Goal: Information Seeking & Learning: Check status

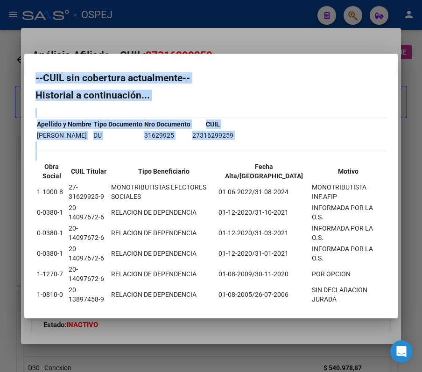
scroll to position [14, 0]
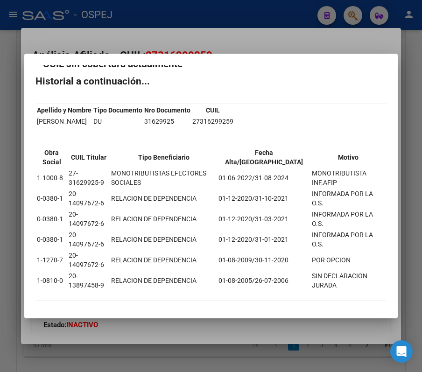
click at [318, 32] on div at bounding box center [211, 186] width 422 height 372
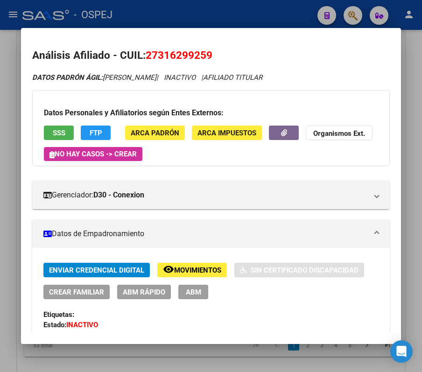
click at [215, 13] on div at bounding box center [211, 186] width 422 height 372
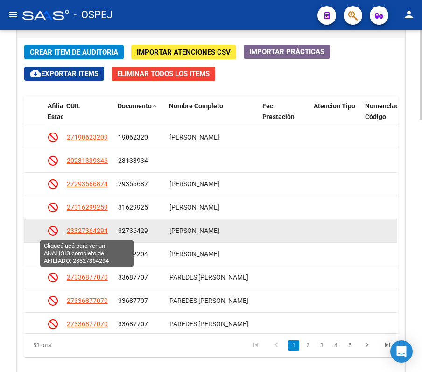
click at [92, 232] on span "23327364294" at bounding box center [87, 230] width 41 height 7
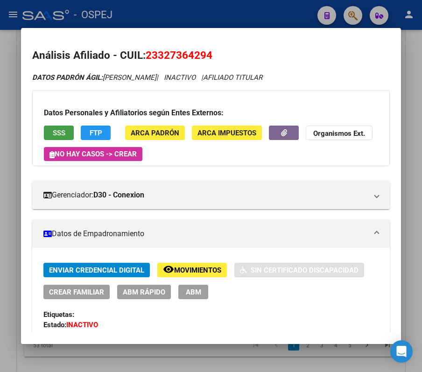
click at [51, 132] on button "SSS" at bounding box center [59, 132] width 30 height 14
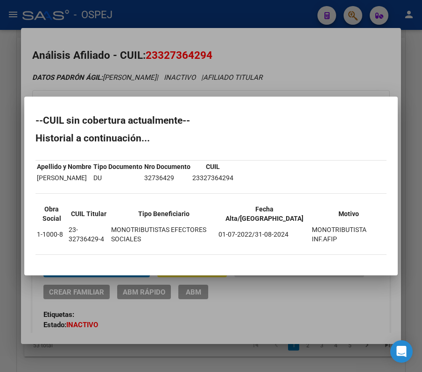
drag, startPoint x: 31, startPoint y: 122, endPoint x: 347, endPoint y: 249, distance: 340.9
click at [347, 249] on mat-dialog-content "--CUIL sin cobertura actualmente-- Historial a continuación... Apellido y Nombr…" at bounding box center [210, 186] width 373 height 156
copy div "--CUIL sin cobertura actualmente-- Historial a continuación... Apellido y Nombr…"
click at [187, 26] on div at bounding box center [211, 186] width 422 height 372
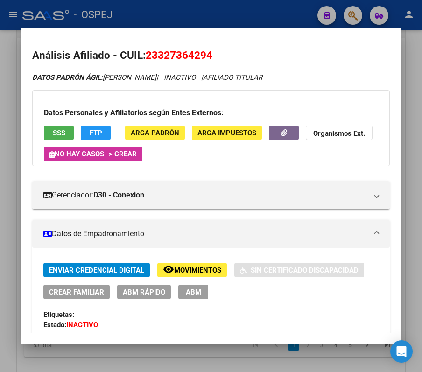
click at [271, 14] on div at bounding box center [211, 186] width 422 height 372
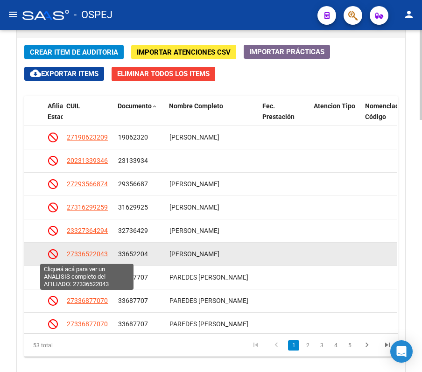
click at [104, 256] on span "27336522043" at bounding box center [87, 253] width 41 height 7
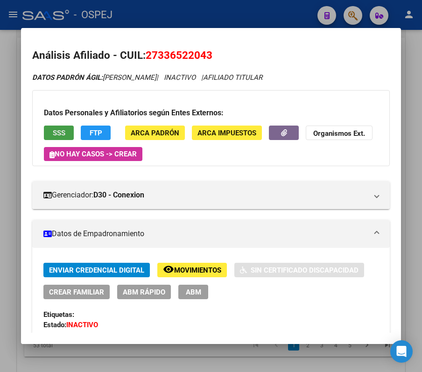
click at [49, 137] on button "SSS" at bounding box center [59, 132] width 30 height 14
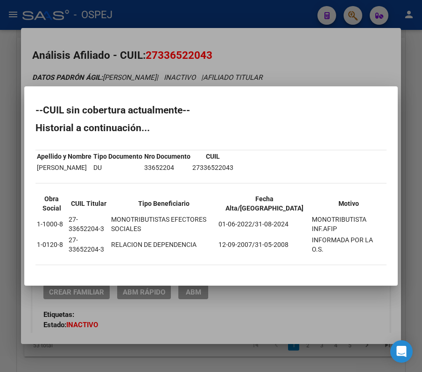
drag, startPoint x: 32, startPoint y: 109, endPoint x: 329, endPoint y: 257, distance: 331.2
click at [329, 257] on mat-dialog-content "--CUIL sin cobertura actualmente-- Historial a continuación... Apellido y Nombr…" at bounding box center [210, 185] width 373 height 177
copy div "--CUIL sin cobertura actualmente-- Historial a continuación... Apellido y Nombr…"
click at [336, 25] on div at bounding box center [211, 186] width 422 height 372
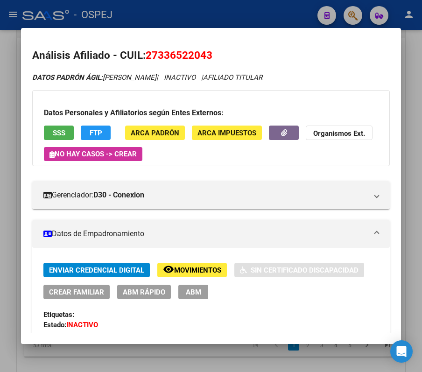
click at [324, 10] on div at bounding box center [211, 186] width 422 height 372
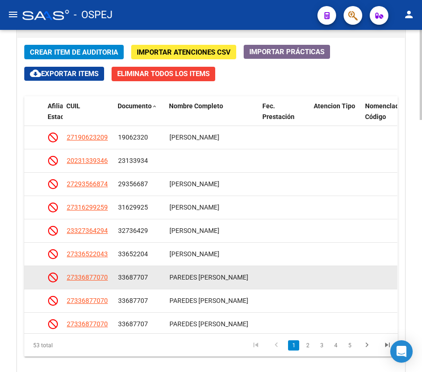
scroll to position [62, 682]
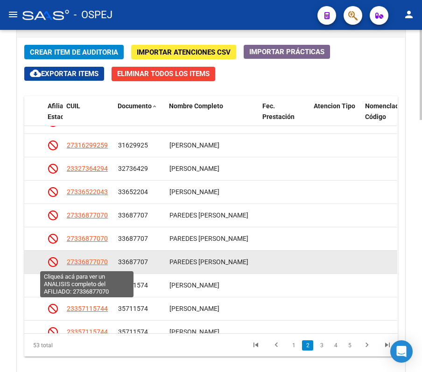
click at [83, 265] on span "27336877070" at bounding box center [87, 261] width 41 height 7
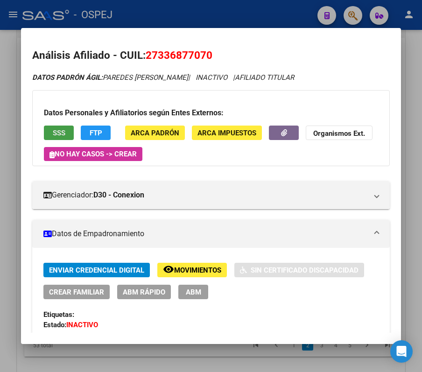
click at [61, 132] on span "SSS" at bounding box center [59, 133] width 13 height 8
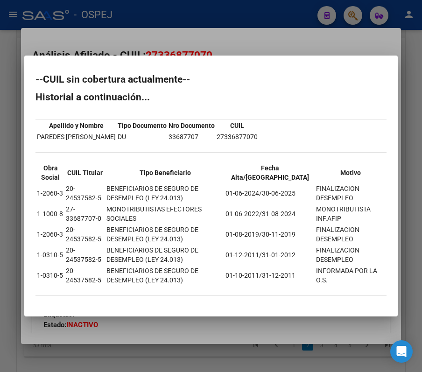
drag, startPoint x: 35, startPoint y: 79, endPoint x: 385, endPoint y: 278, distance: 402.5
click at [385, 278] on div "--CUIL sin cobertura actualmente-- Historial a continuación... Apellido y Nombr…" at bounding box center [210, 190] width 351 height 230
copy div "--LORE ips dolorsita consectetur-- Adipiscin e seddoeiusmod... Temporin u Labor…"
click at [201, 15] on div at bounding box center [211, 186] width 422 height 372
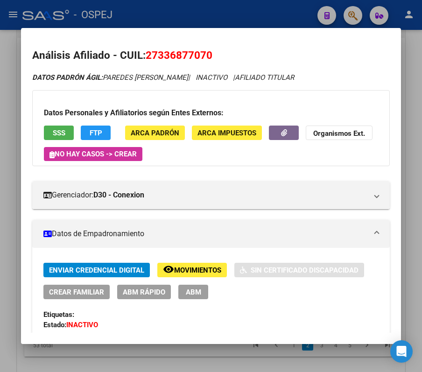
click at [201, 15] on div at bounding box center [211, 186] width 422 height 372
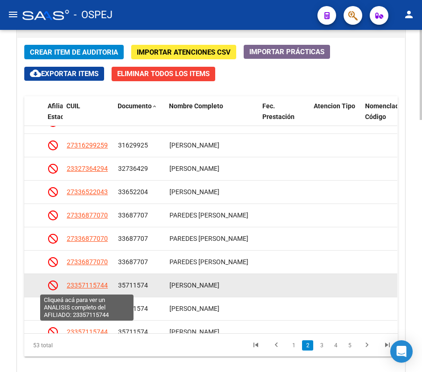
click at [86, 286] on span "23357115744" at bounding box center [87, 284] width 41 height 7
type textarea "23357115744"
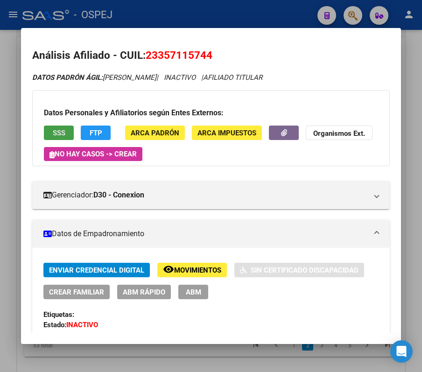
click at [55, 129] on span "SSS" at bounding box center [59, 133] width 13 height 8
